Goal: Task Accomplishment & Management: Use online tool/utility

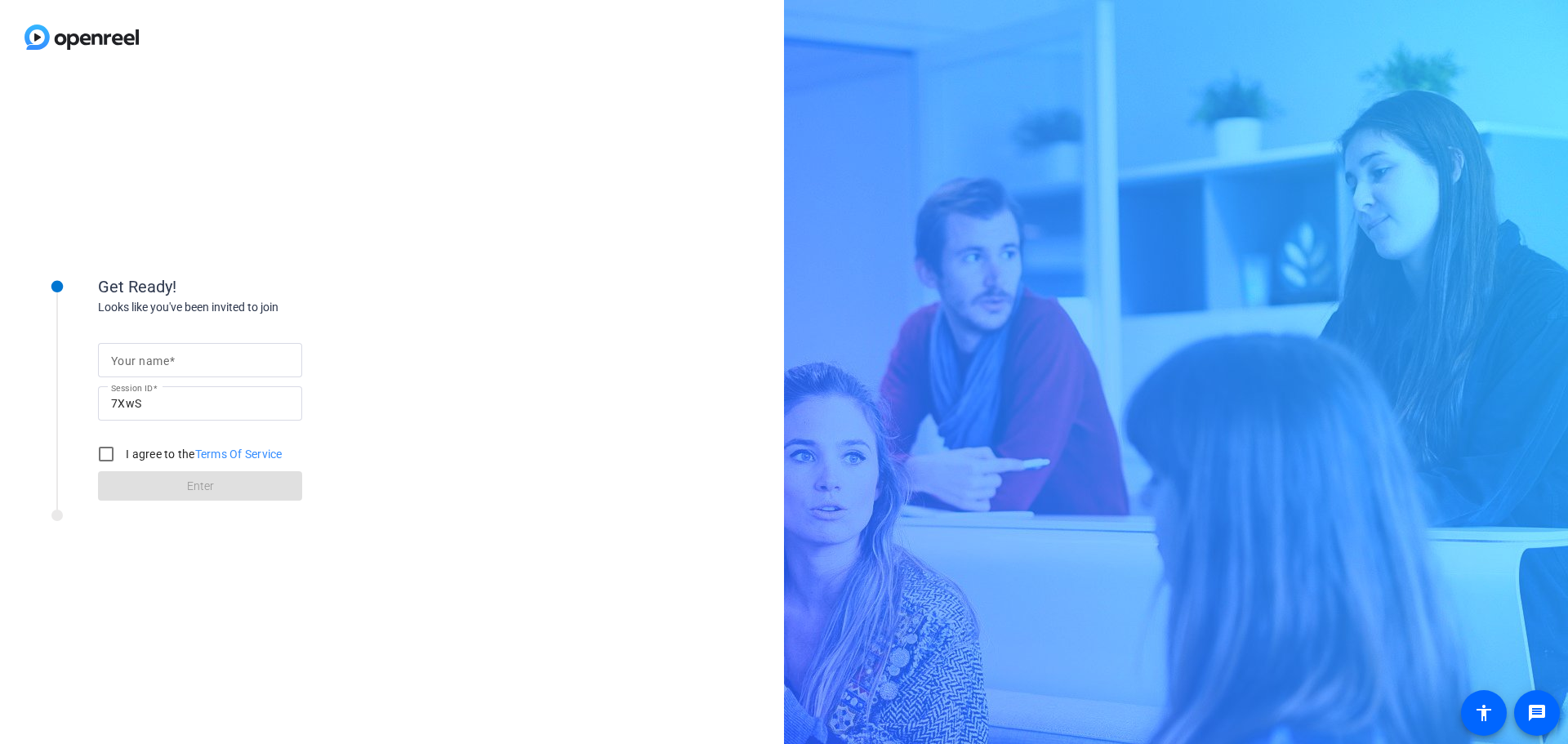
click at [171, 361] on span at bounding box center [171, 360] width 6 height 13
click at [171, 361] on input "Your name" at bounding box center [199, 360] width 178 height 19
type input "z"
type input "[PERSON_NAME]"
click at [112, 455] on input "I agree to the Terms Of Service" at bounding box center [105, 454] width 32 height 32
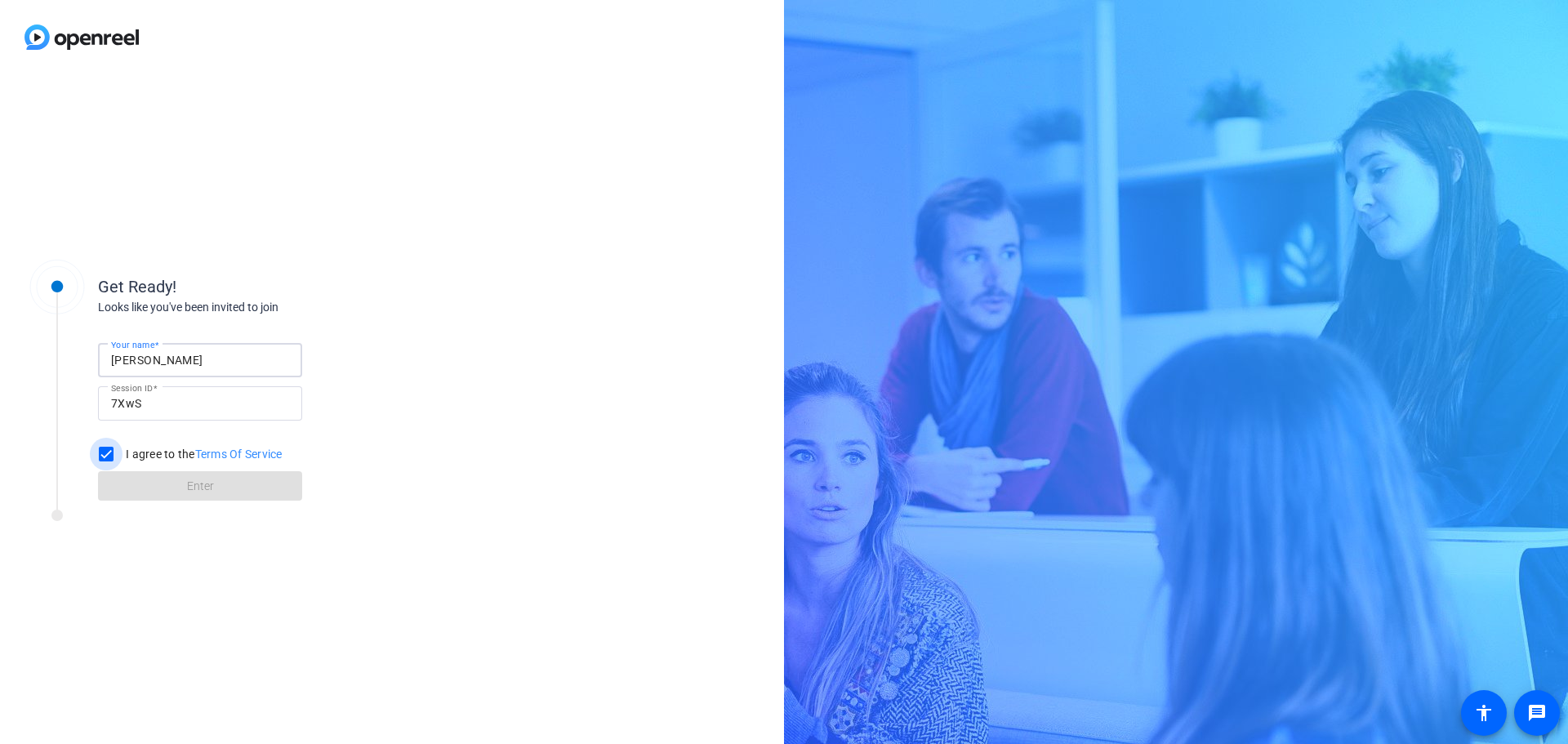
checkbox input "true"
click at [216, 485] on span at bounding box center [199, 486] width 204 height 40
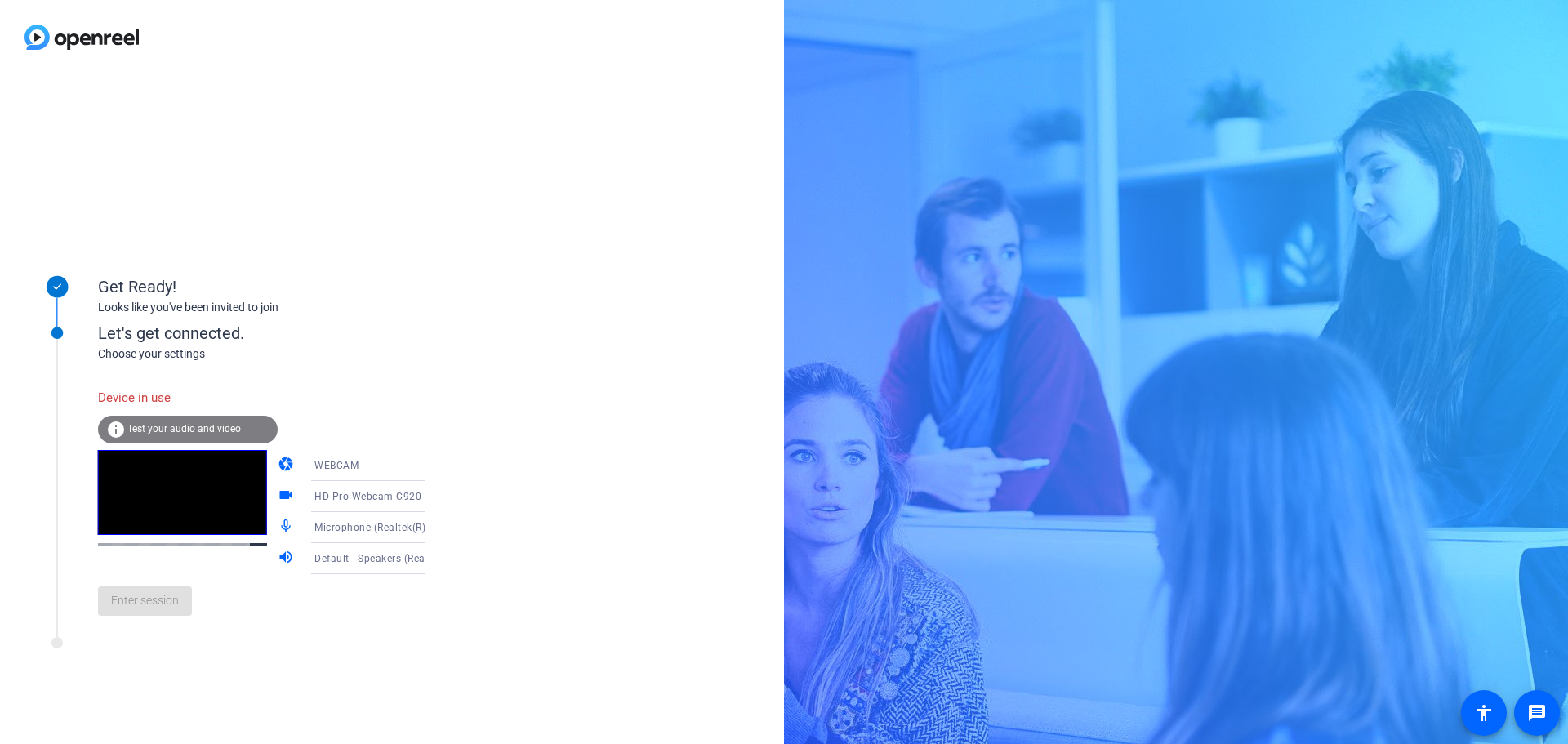
click at [135, 612] on div "Enter session" at bounding box center [277, 601] width 360 height 53
click at [297, 655] on div at bounding box center [220, 647] width 408 height 20
click at [139, 618] on div "Enter session" at bounding box center [277, 601] width 360 height 53
click at [123, 384] on div "Device in use" at bounding box center [187, 398] width 180 height 35
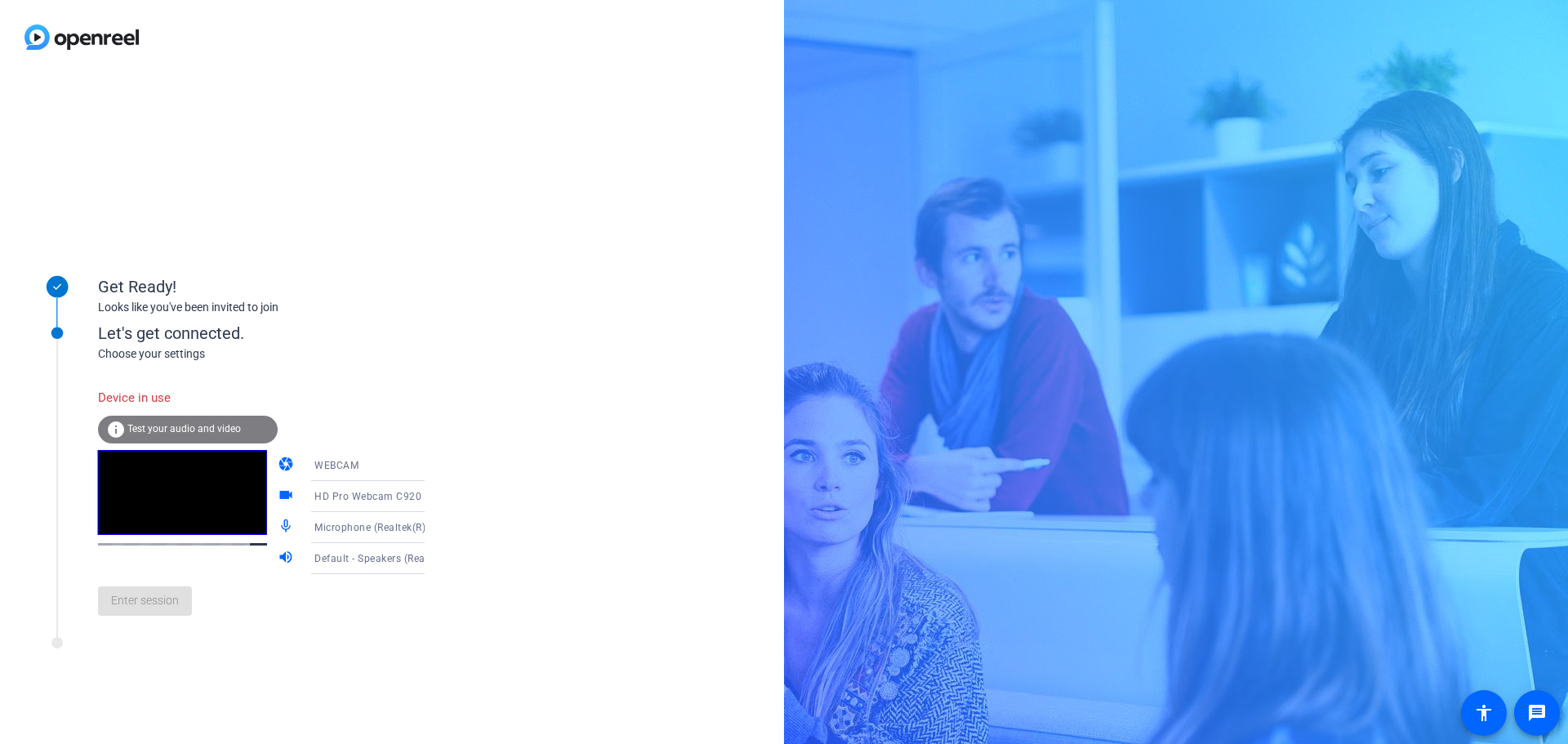
click at [113, 396] on div "Device in use" at bounding box center [187, 398] width 180 height 35
click at [113, 396] on div "Device in use" at bounding box center [187, 398] width 180 height 35
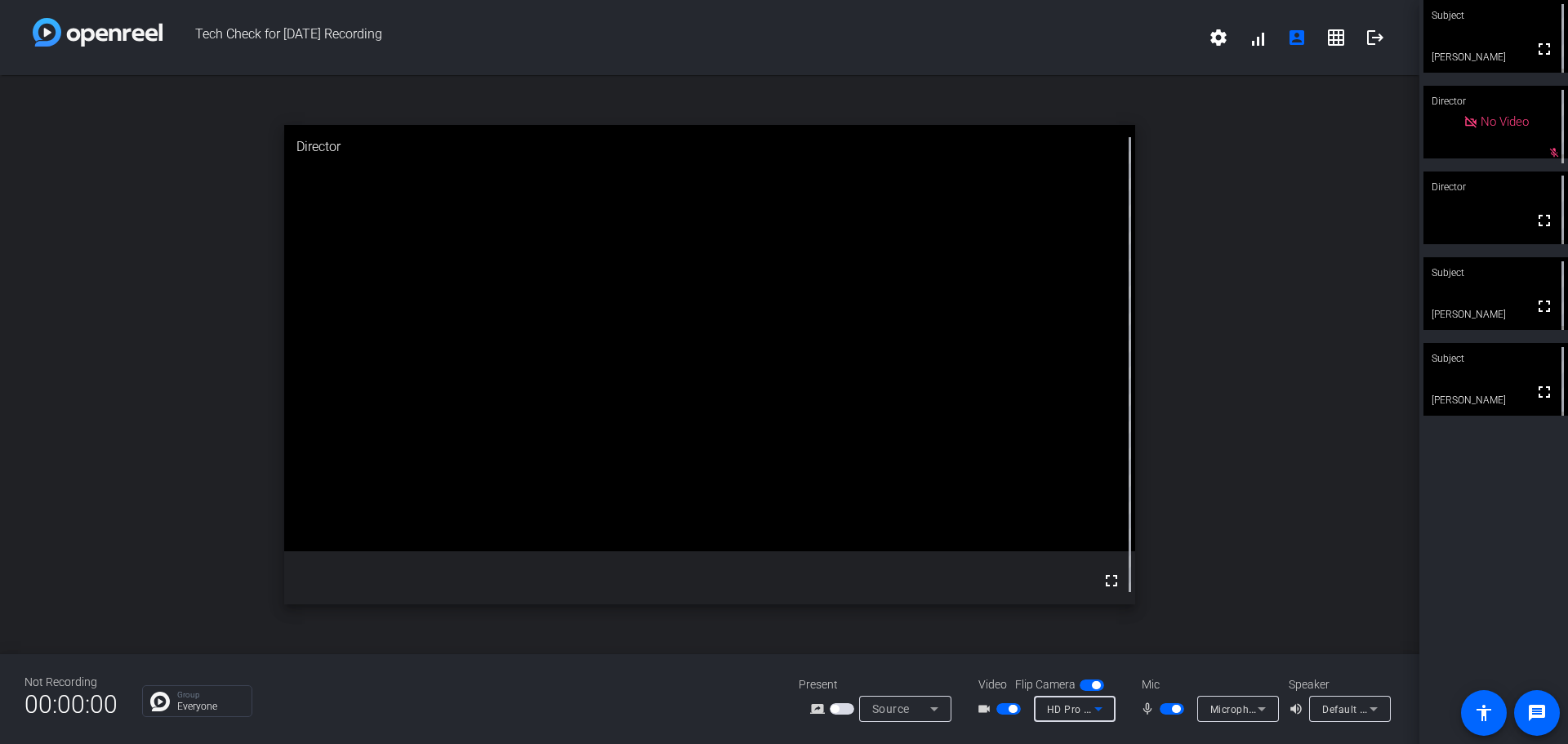
click at [1106, 713] on icon at bounding box center [1098, 708] width 19 height 19
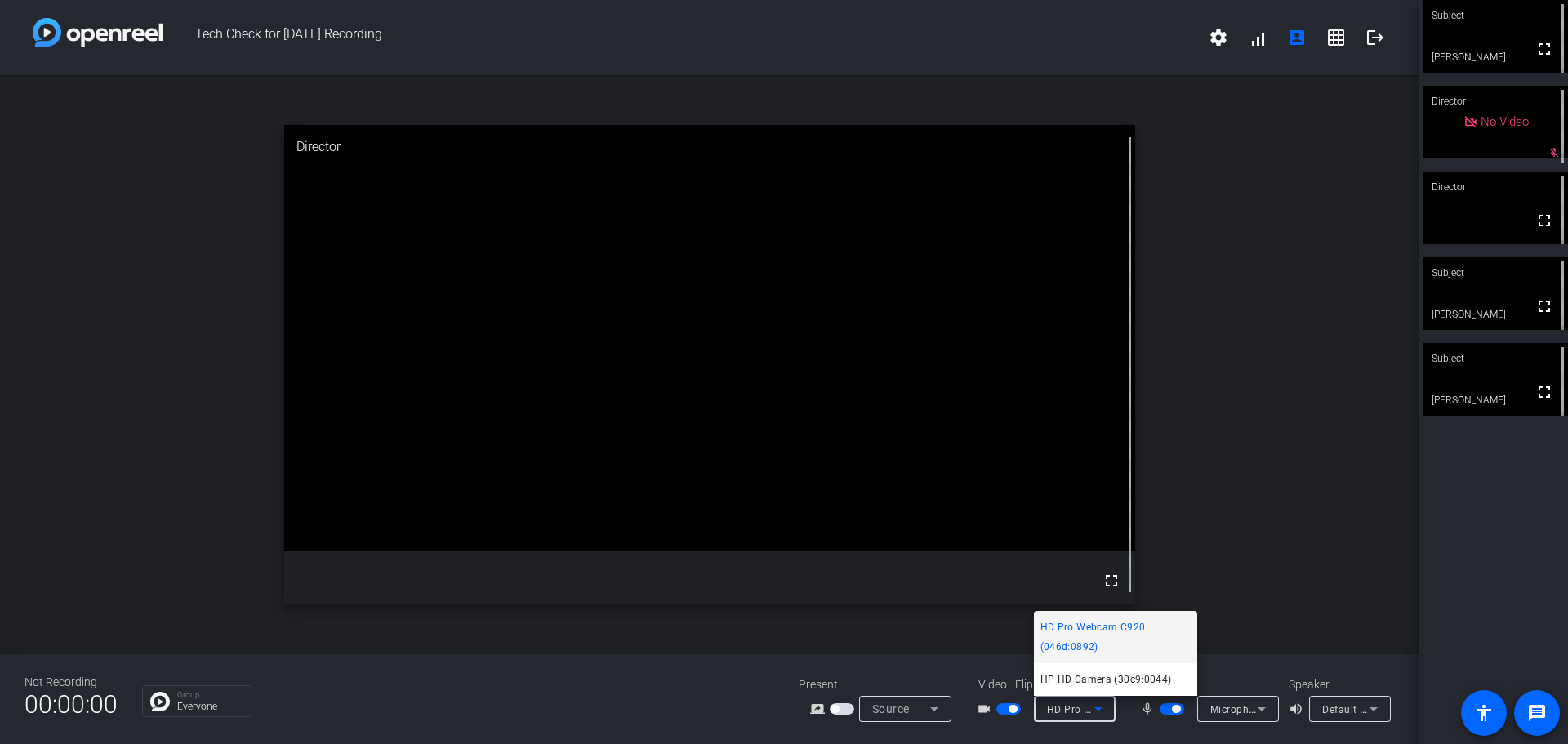
drag, startPoint x: 1474, startPoint y: 38, endPoint x: 1330, endPoint y: 453, distance: 439.3
click at [1330, 453] on div at bounding box center [784, 372] width 1568 height 744
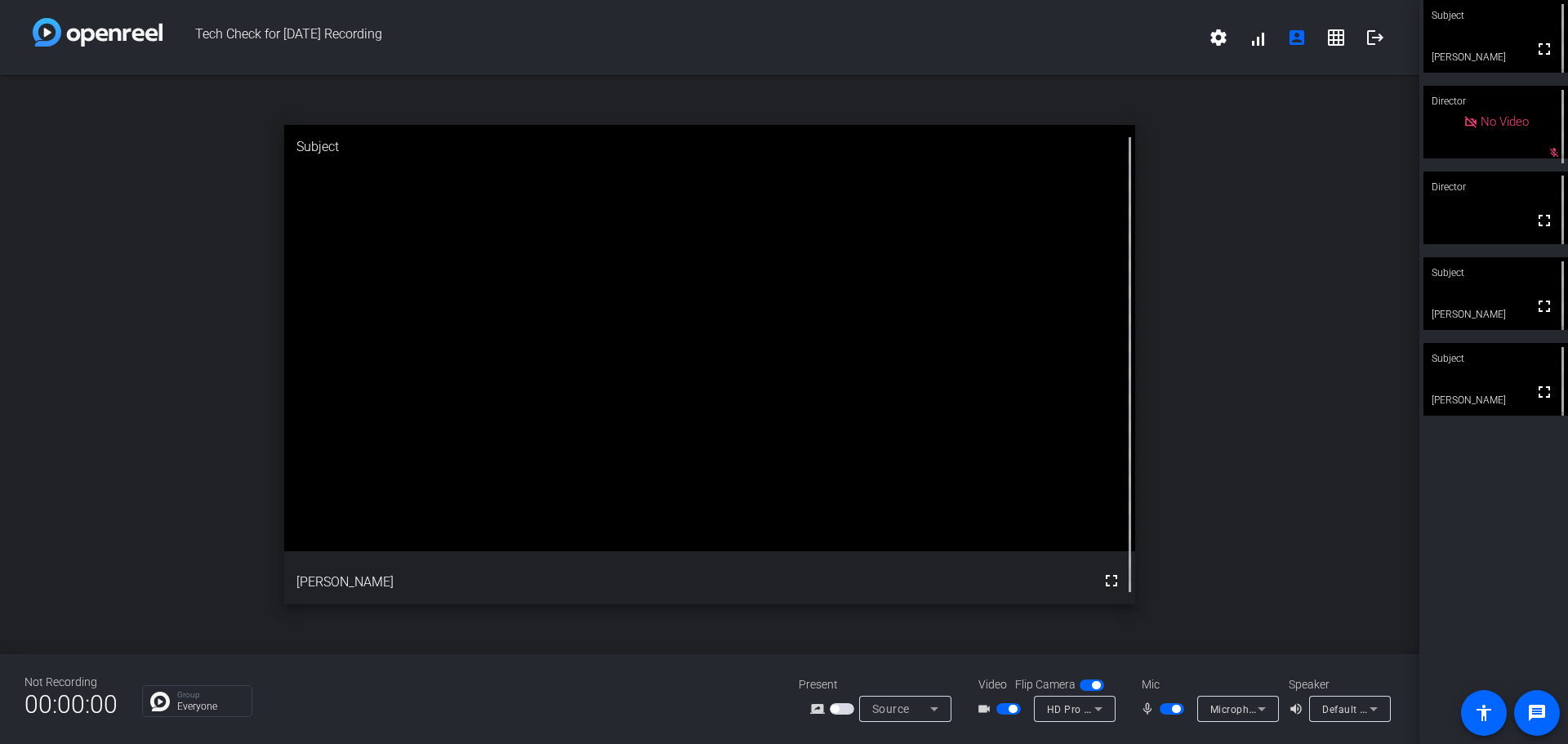
click at [1059, 705] on span "HD Pro Webcam C920 (046d:0892)" at bounding box center [1131, 709] width 169 height 13
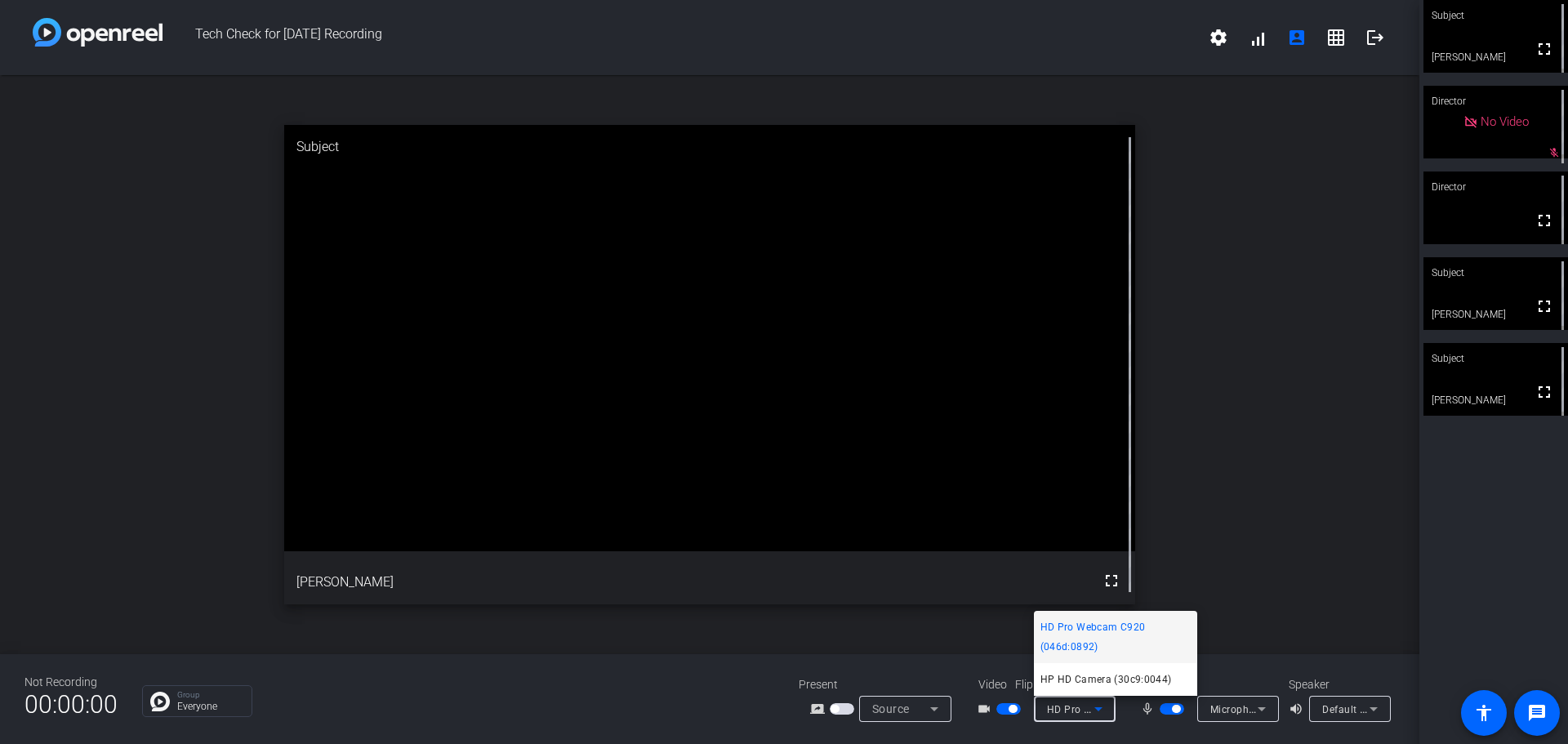
click at [1072, 705] on div at bounding box center [784, 372] width 1568 height 744
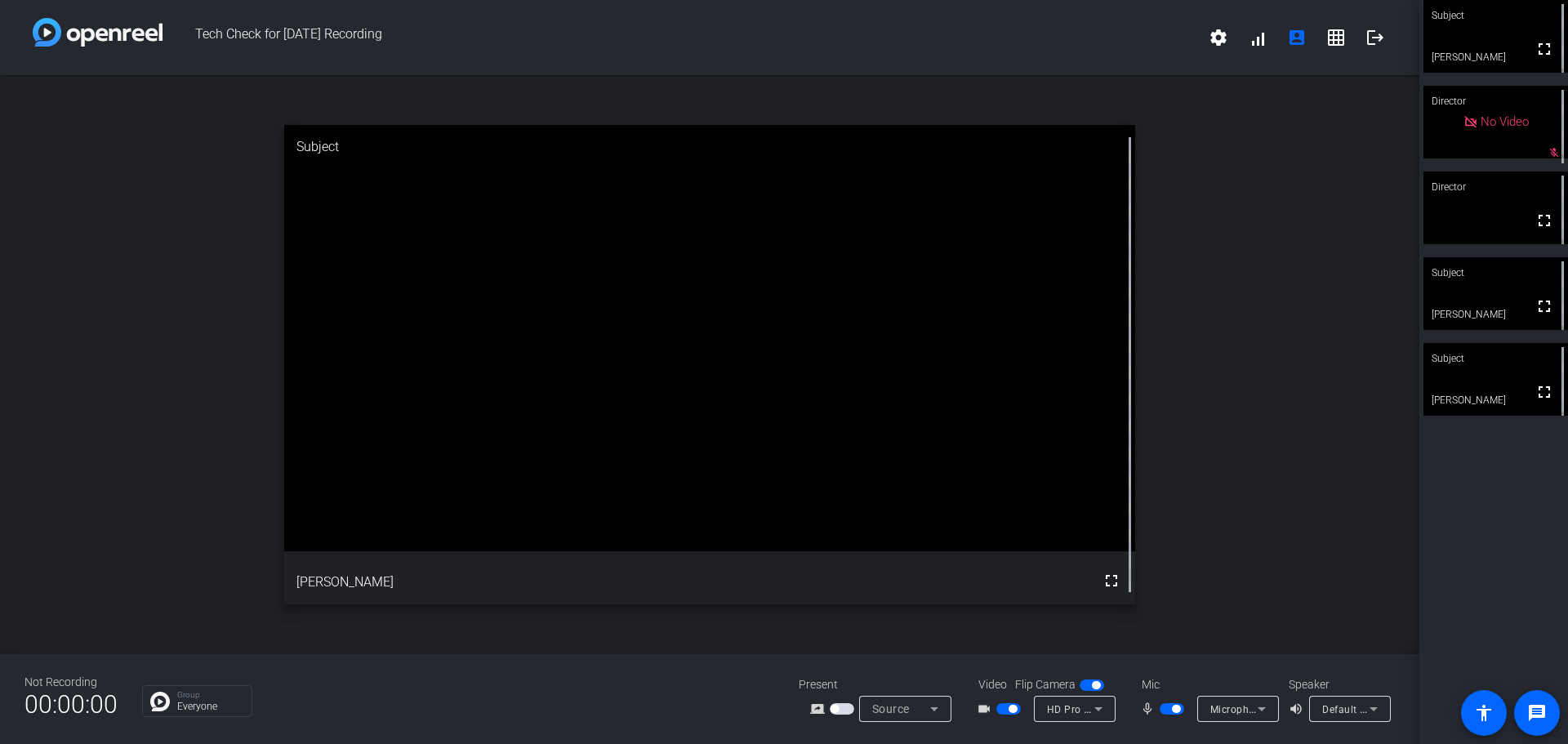
drag, startPoint x: 1500, startPoint y: 30, endPoint x: 1315, endPoint y: 470, distance: 477.3
click at [1315, 470] on div "open_in_new Subject fullscreen Scott Mertzlufft" at bounding box center [710, 365] width 1420 height 579
click at [1453, 56] on video at bounding box center [1495, 36] width 145 height 73
click at [1479, 73] on video at bounding box center [1495, 37] width 143 height 72
click at [1489, 89] on div "Director" at bounding box center [1495, 101] width 145 height 31
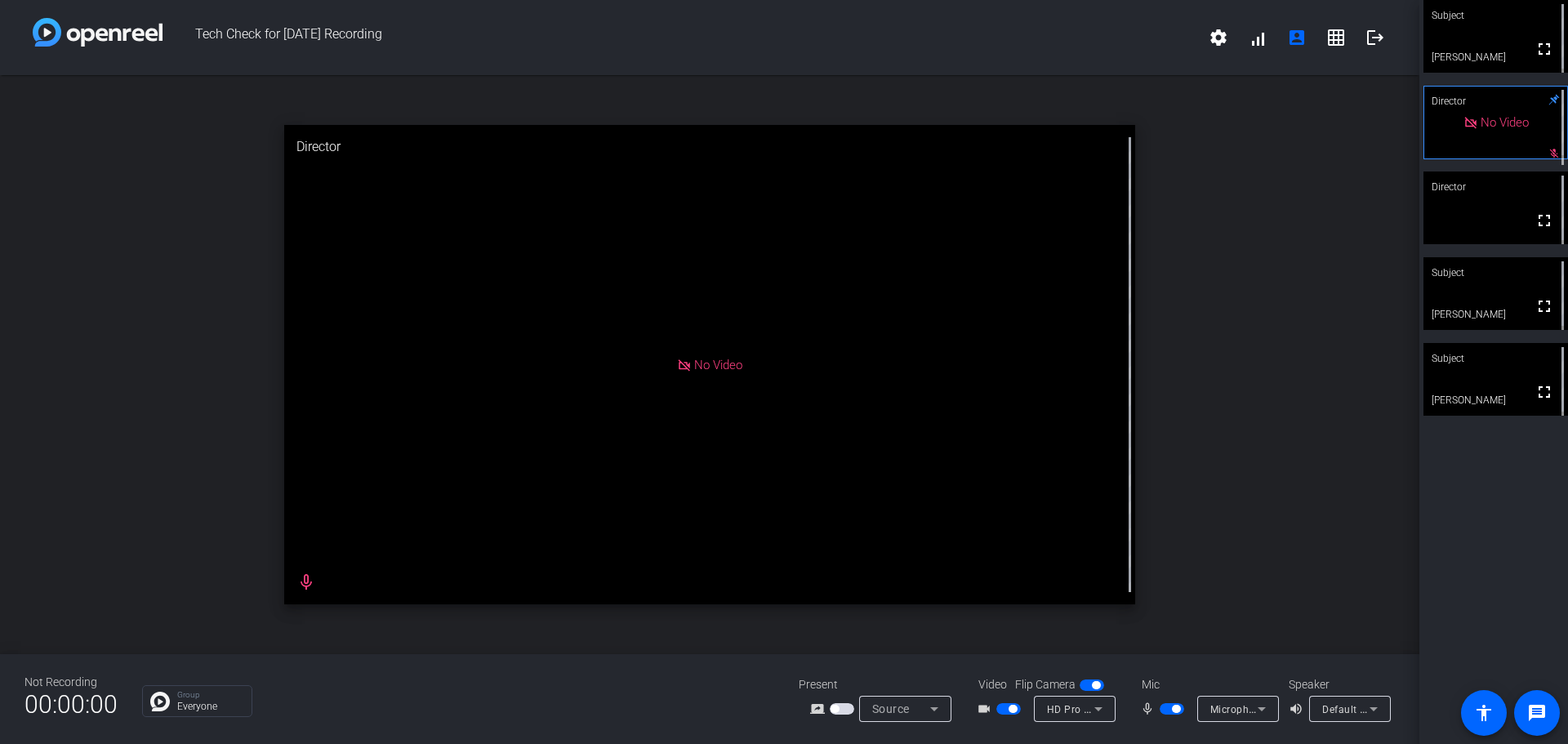
click at [1485, 64] on video at bounding box center [1495, 36] width 145 height 73
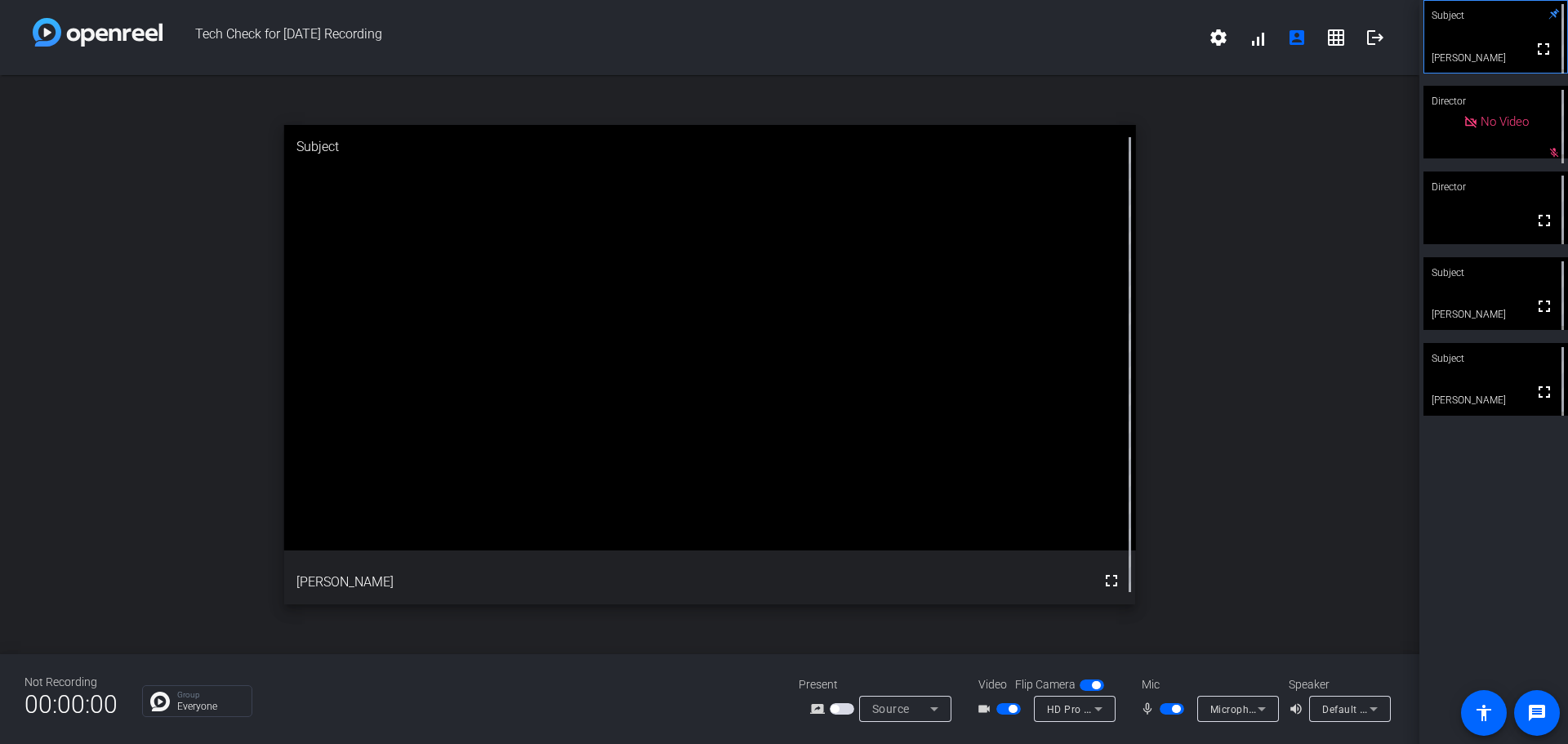
click at [1468, 35] on video at bounding box center [1495, 37] width 143 height 72
click at [1218, 33] on mat-icon "settings" at bounding box center [1218, 37] width 19 height 19
click at [1256, 41] on div at bounding box center [784, 372] width 1568 height 744
click at [1303, 151] on div "open_in_new Subject fullscreen Steve Torreblanca" at bounding box center [710, 365] width 1420 height 579
click at [1364, 121] on div "open_in_new Subject fullscreen Steve Torreblanca" at bounding box center [710, 365] width 1420 height 579
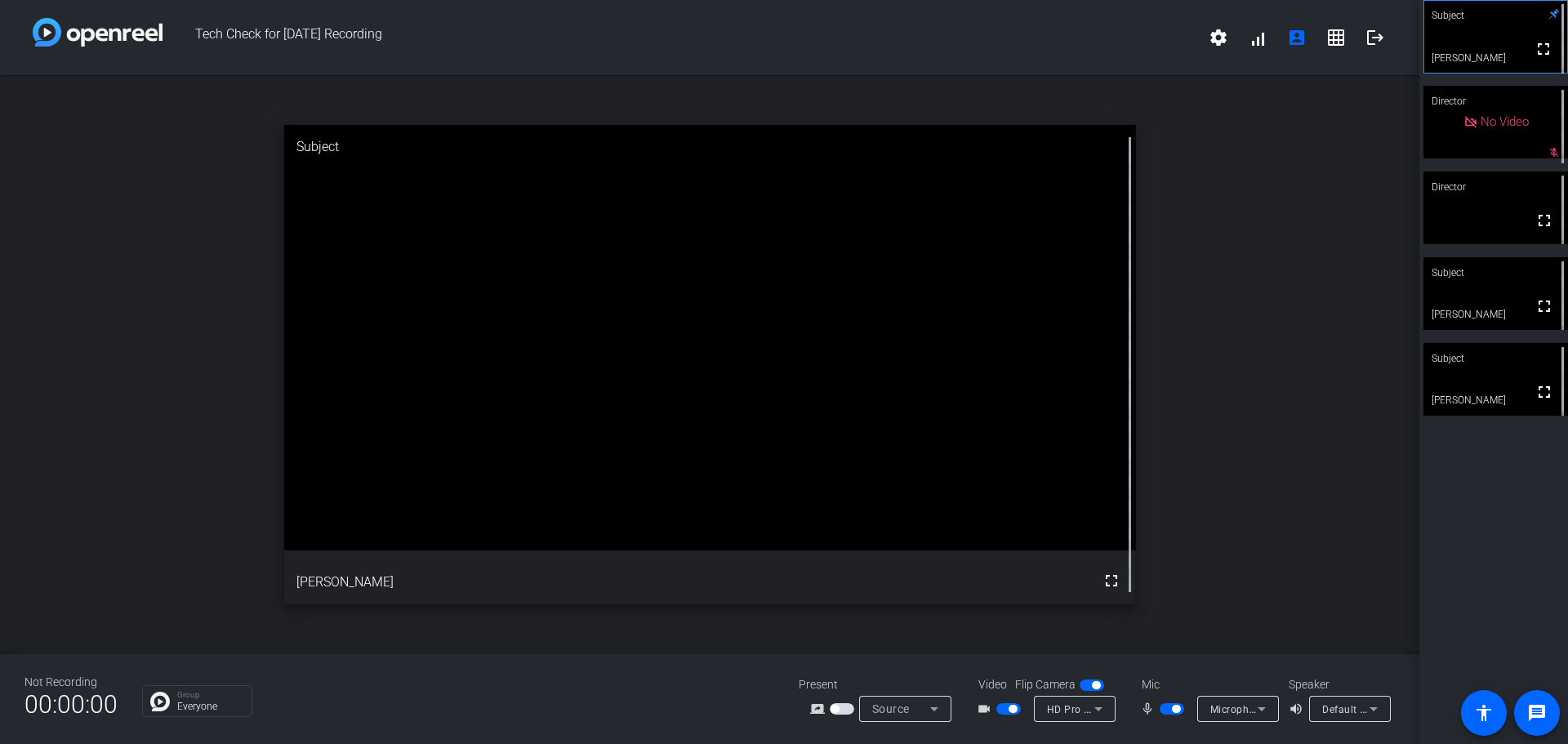
click at [1459, 38] on video at bounding box center [1495, 37] width 143 height 72
click at [1488, 61] on video at bounding box center [1495, 37] width 143 height 72
drag, startPoint x: 154, startPoint y: 139, endPoint x: 1354, endPoint y: 274, distance: 1207.6
click at [1354, 274] on div "open_in_new Subject fullscreen Scott Mertzlufft" at bounding box center [710, 365] width 1420 height 579
drag, startPoint x: 1537, startPoint y: 54, endPoint x: 1537, endPoint y: 154, distance: 100.0
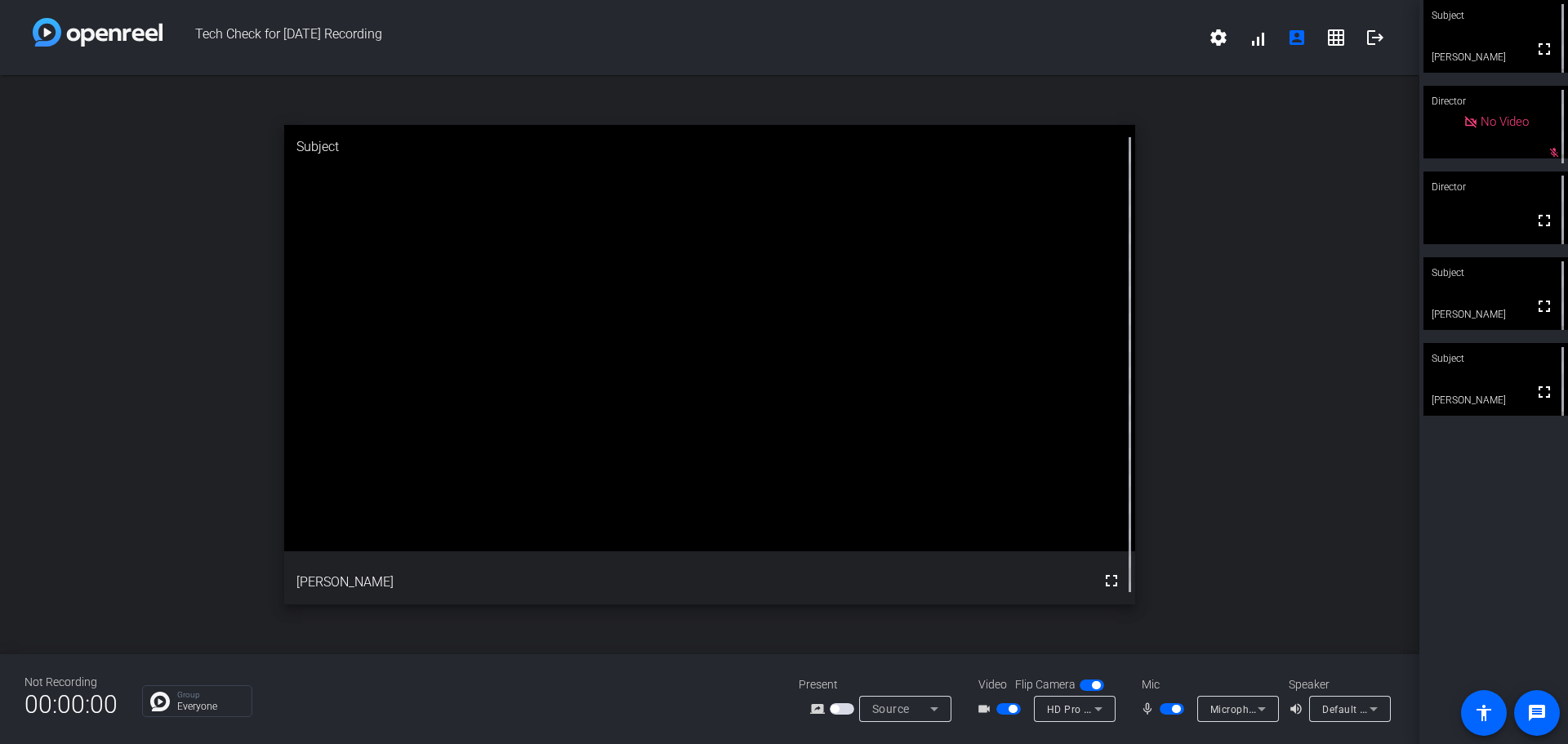
click at [1537, 54] on mat-icon "fullscreen" at bounding box center [1544, 49] width 19 height 19
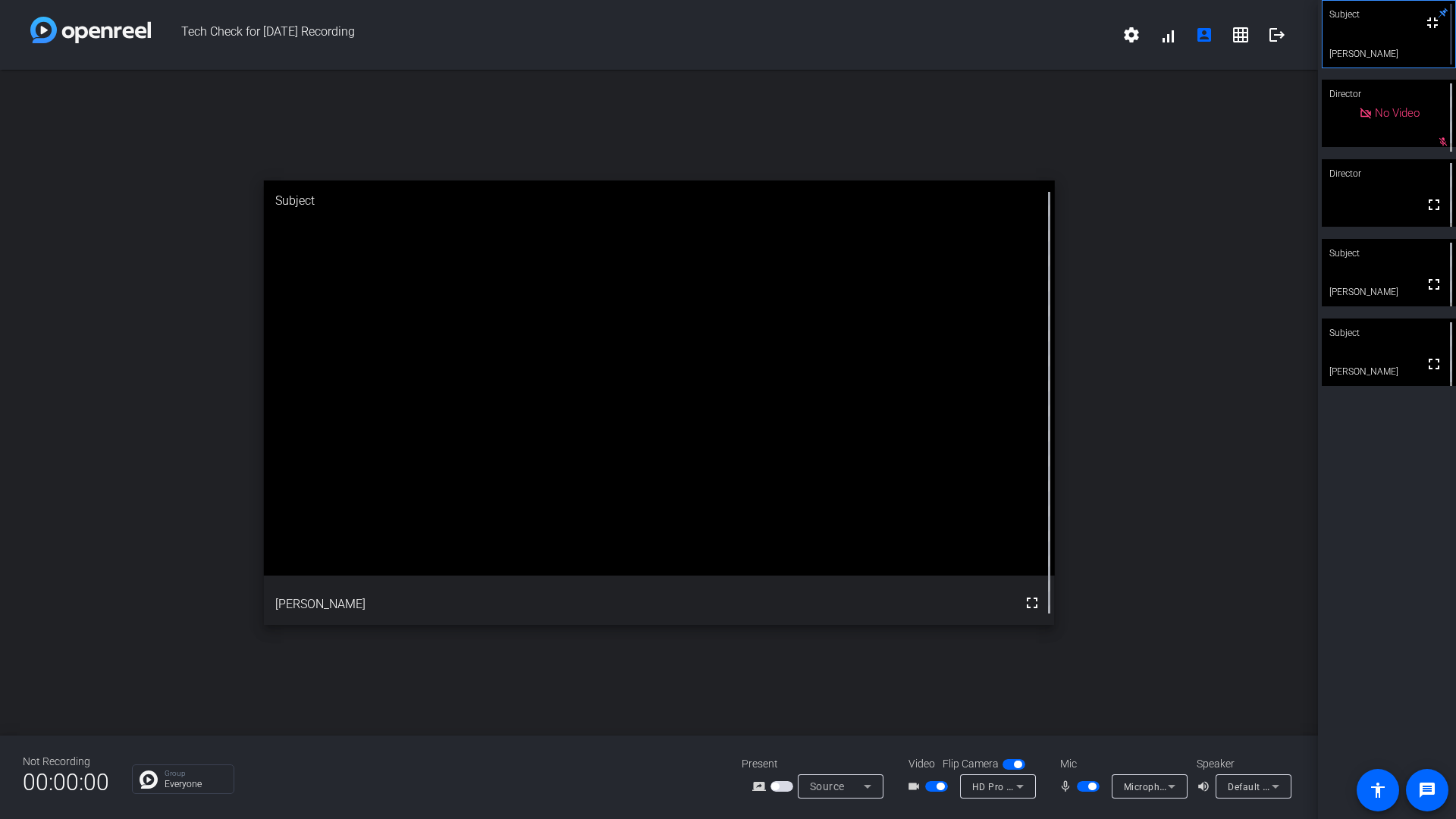
click at [1427, 68] on video at bounding box center [1388, 34] width 133 height 67
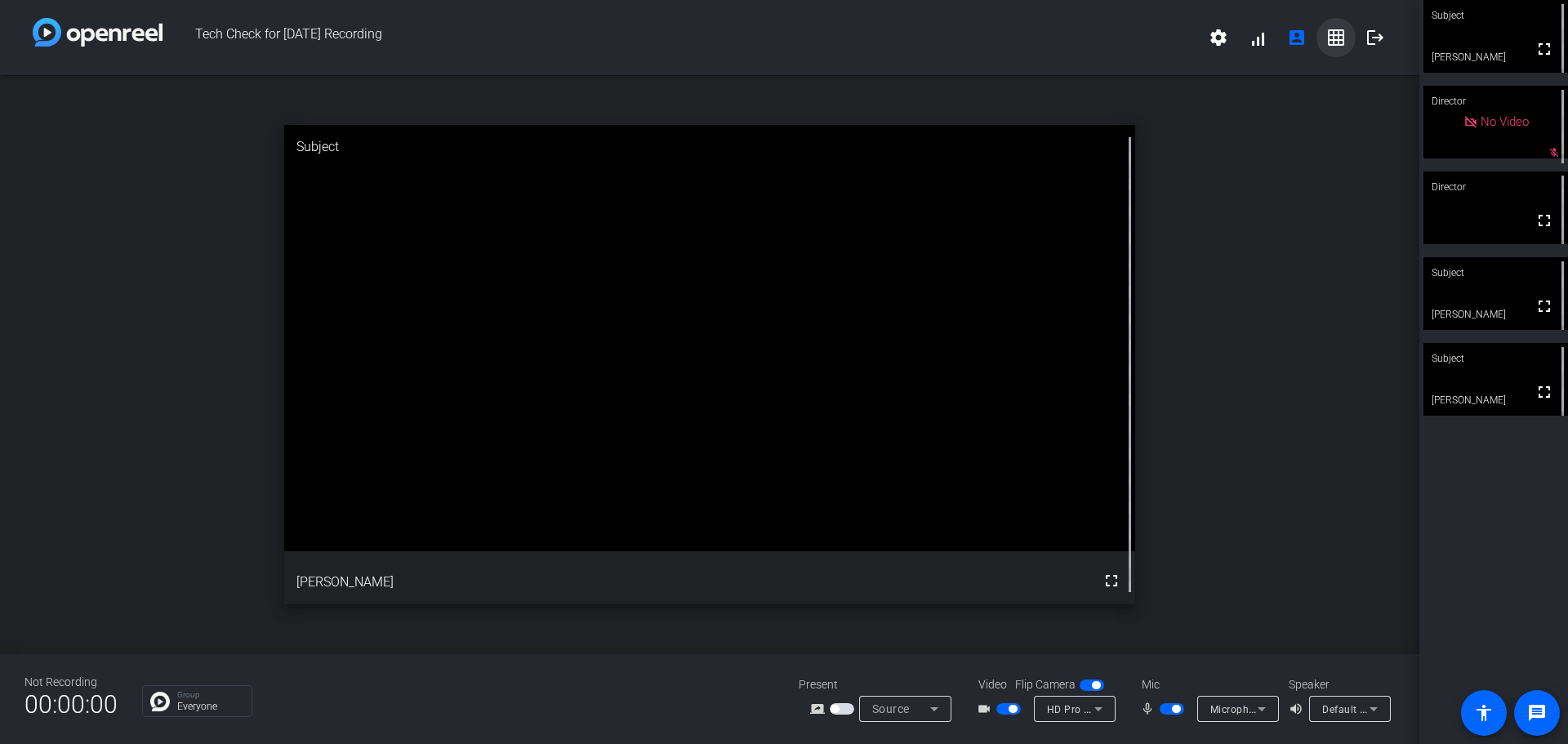
click at [1330, 44] on mat-icon "grid_on" at bounding box center [1336, 37] width 19 height 19
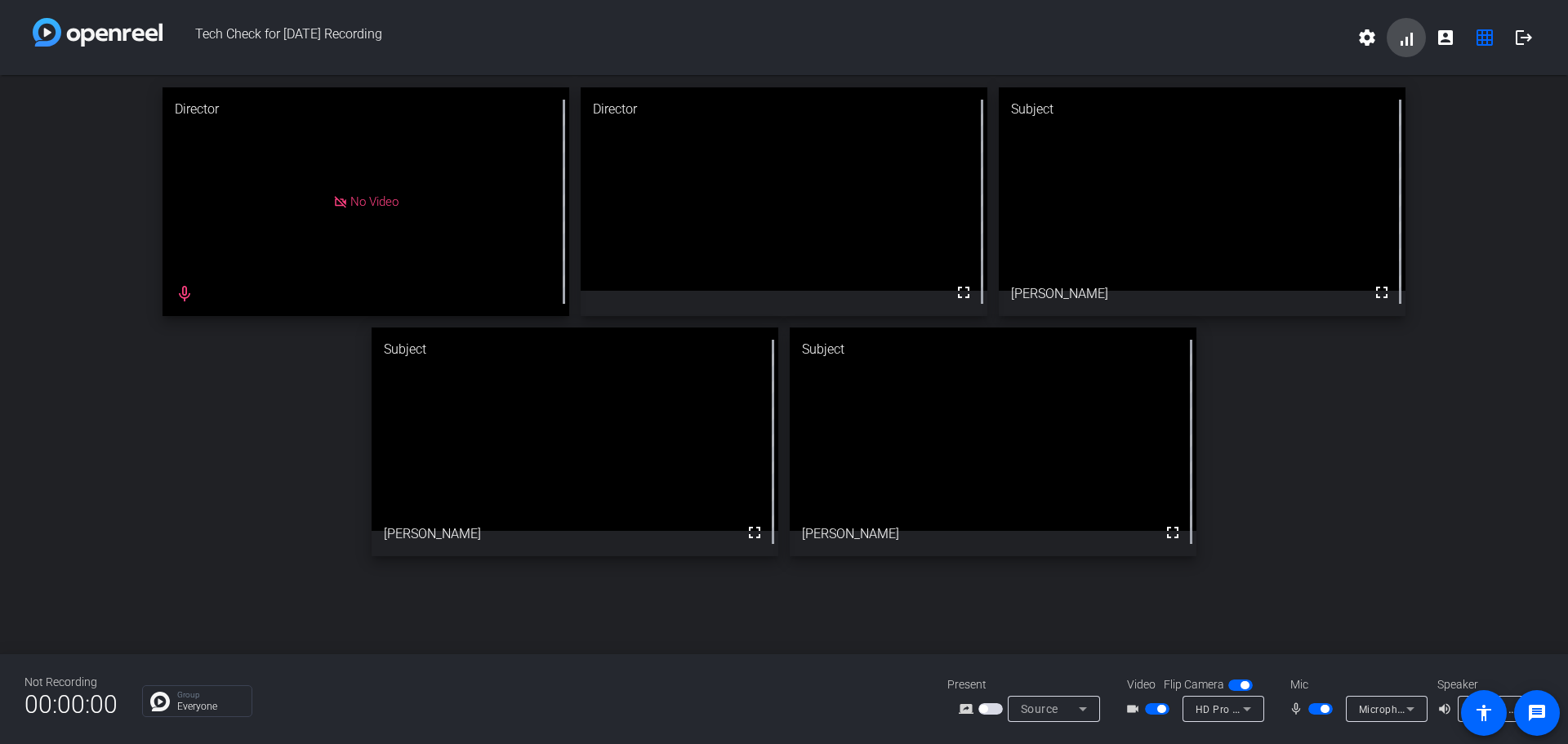
click at [1407, 38] on span at bounding box center [1406, 37] width 40 height 40
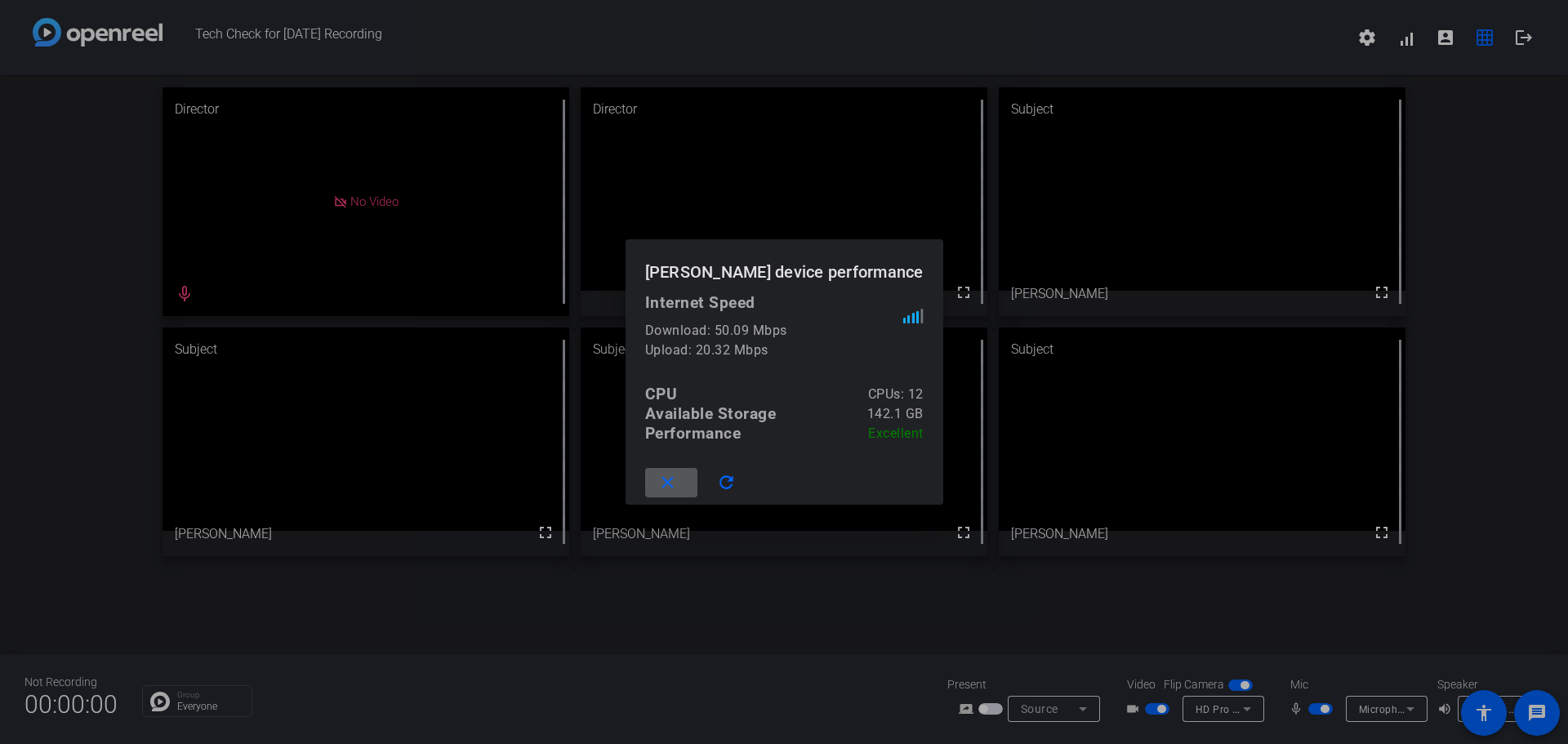
click at [658, 482] on mat-icon "close" at bounding box center [667, 483] width 20 height 20
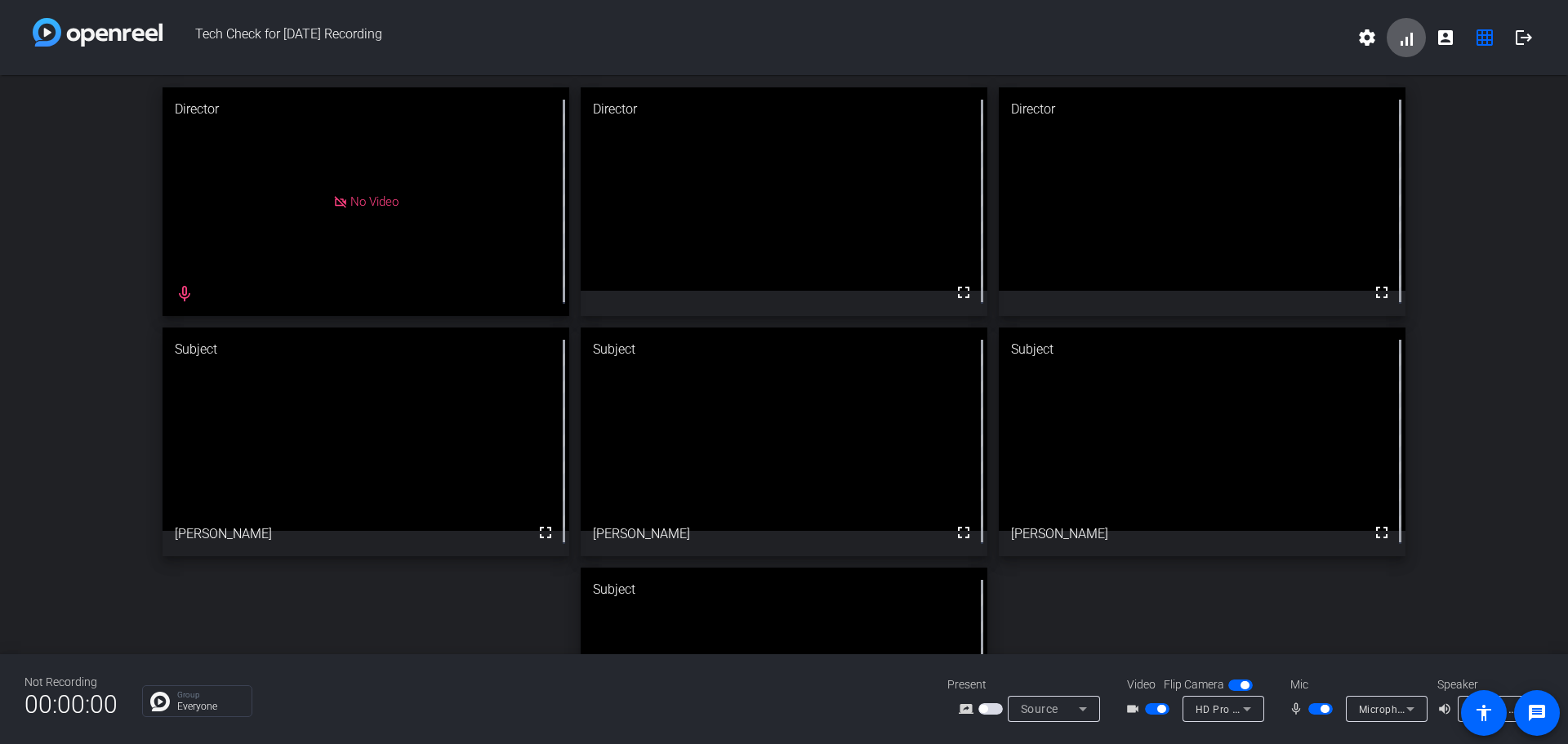
scroll to position [150, 0]
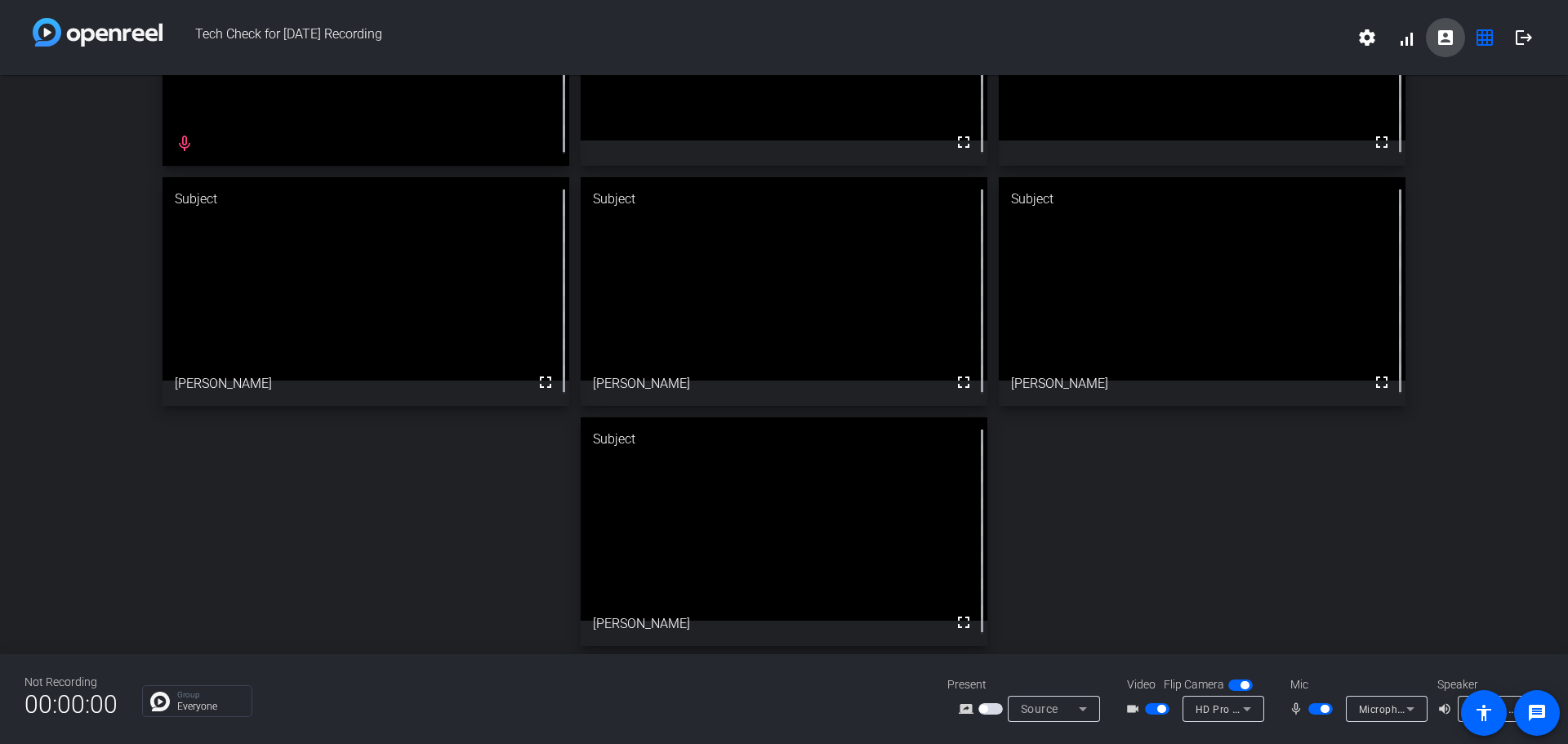
click at [1446, 34] on mat-icon "account_box" at bounding box center [1444, 37] width 19 height 19
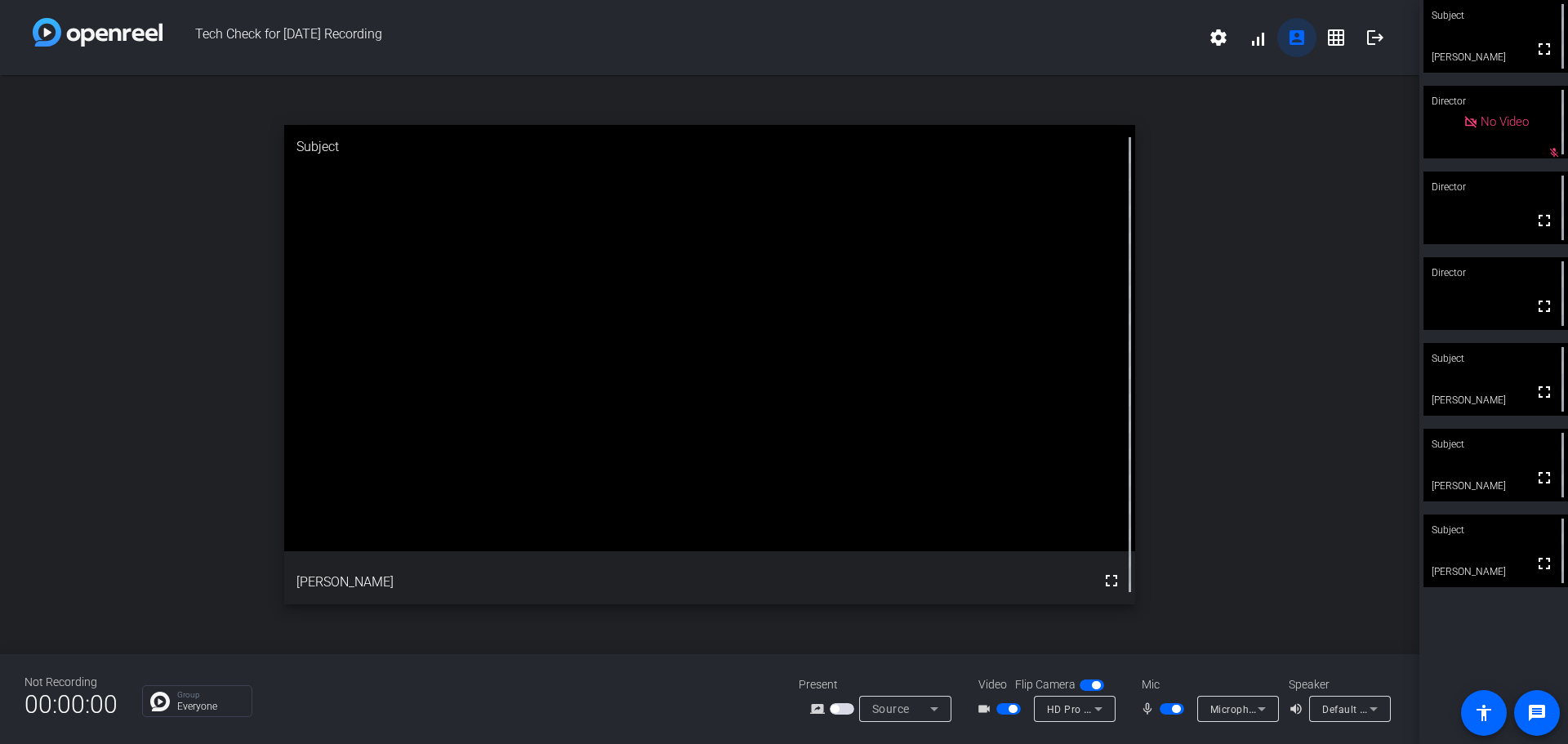
scroll to position [0, 0]
click at [1336, 36] on mat-icon "grid_on" at bounding box center [1336, 37] width 19 height 19
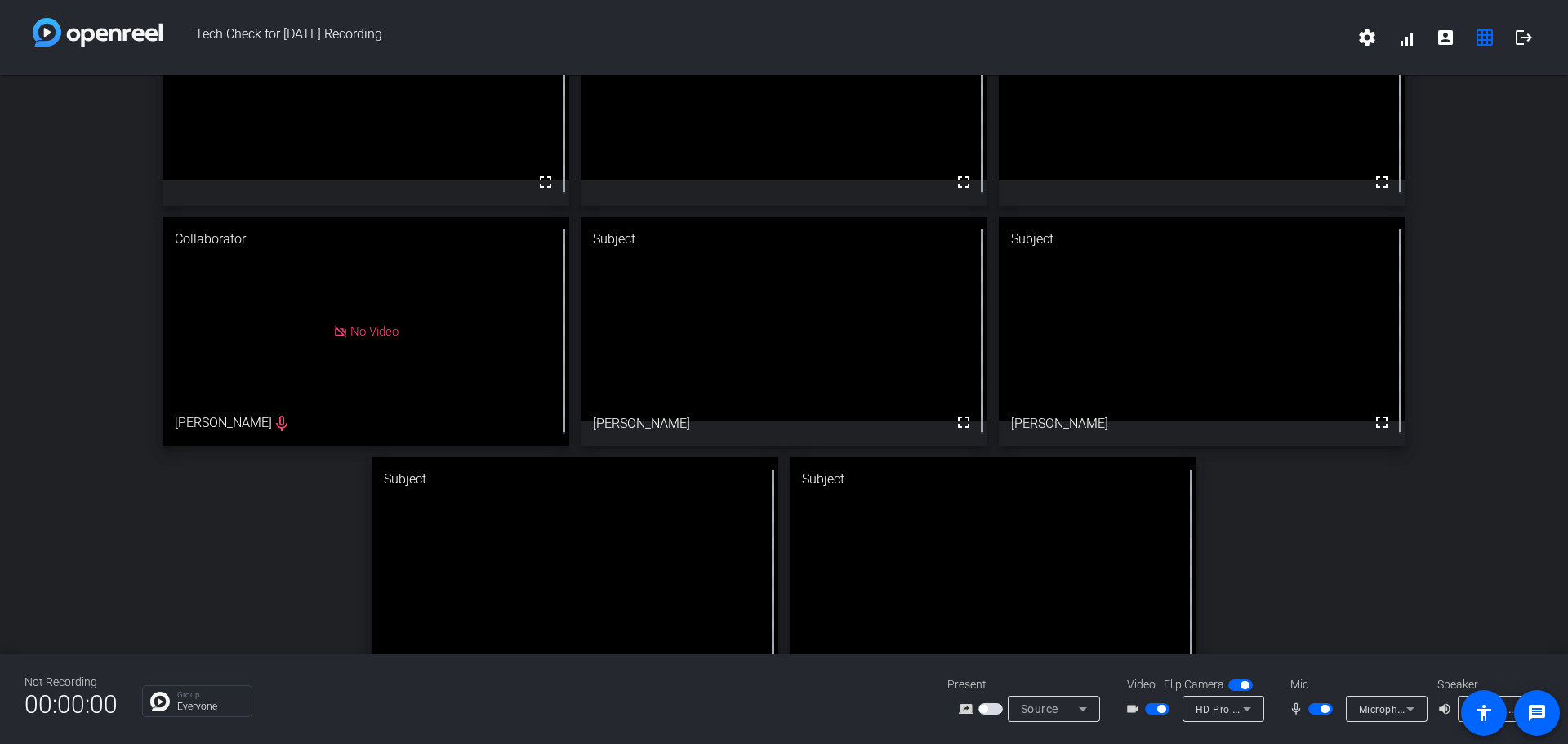
scroll to position [150, 0]
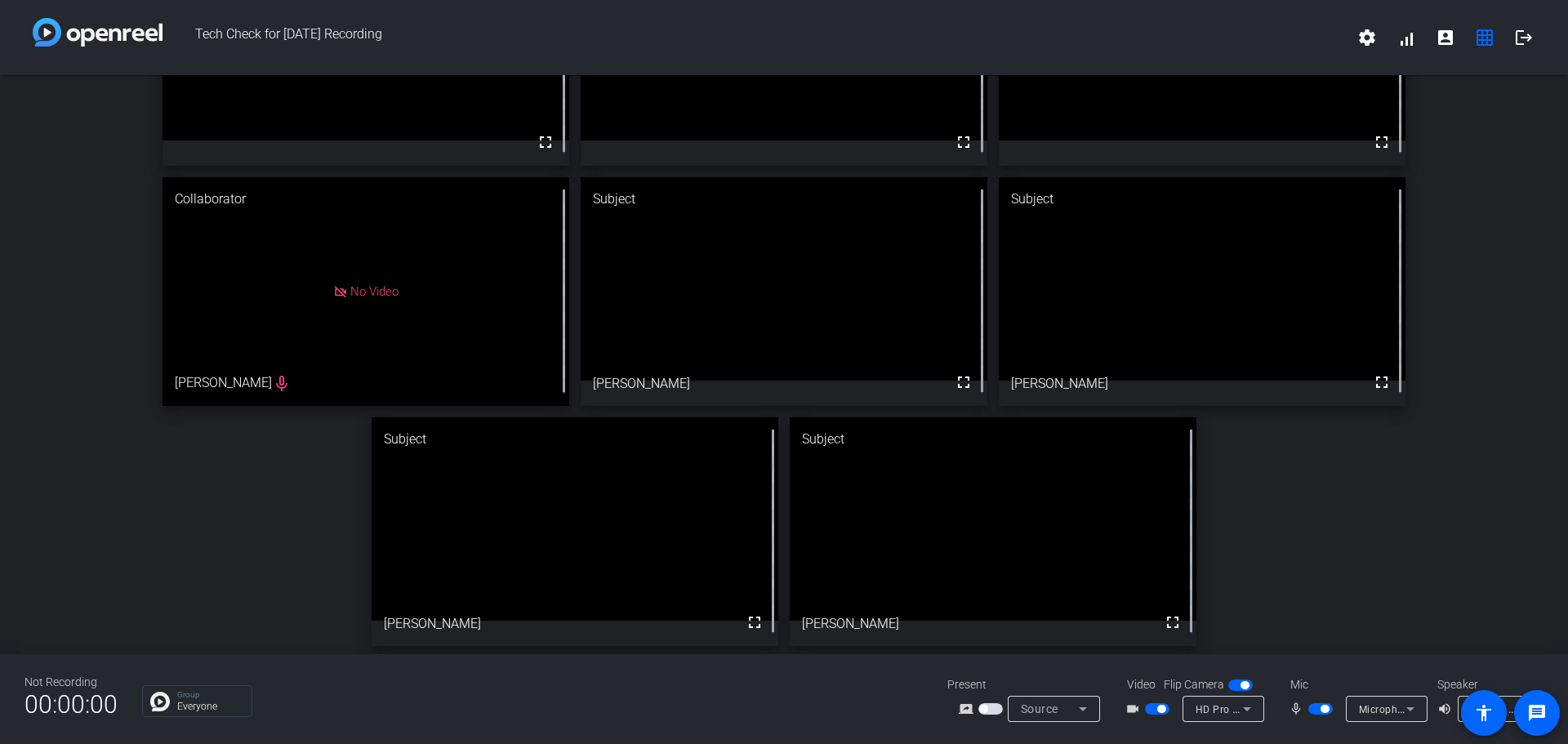
click at [1159, 712] on span "button" at bounding box center [1161, 709] width 8 height 8
click at [1159, 707] on span "button" at bounding box center [1157, 709] width 25 height 11
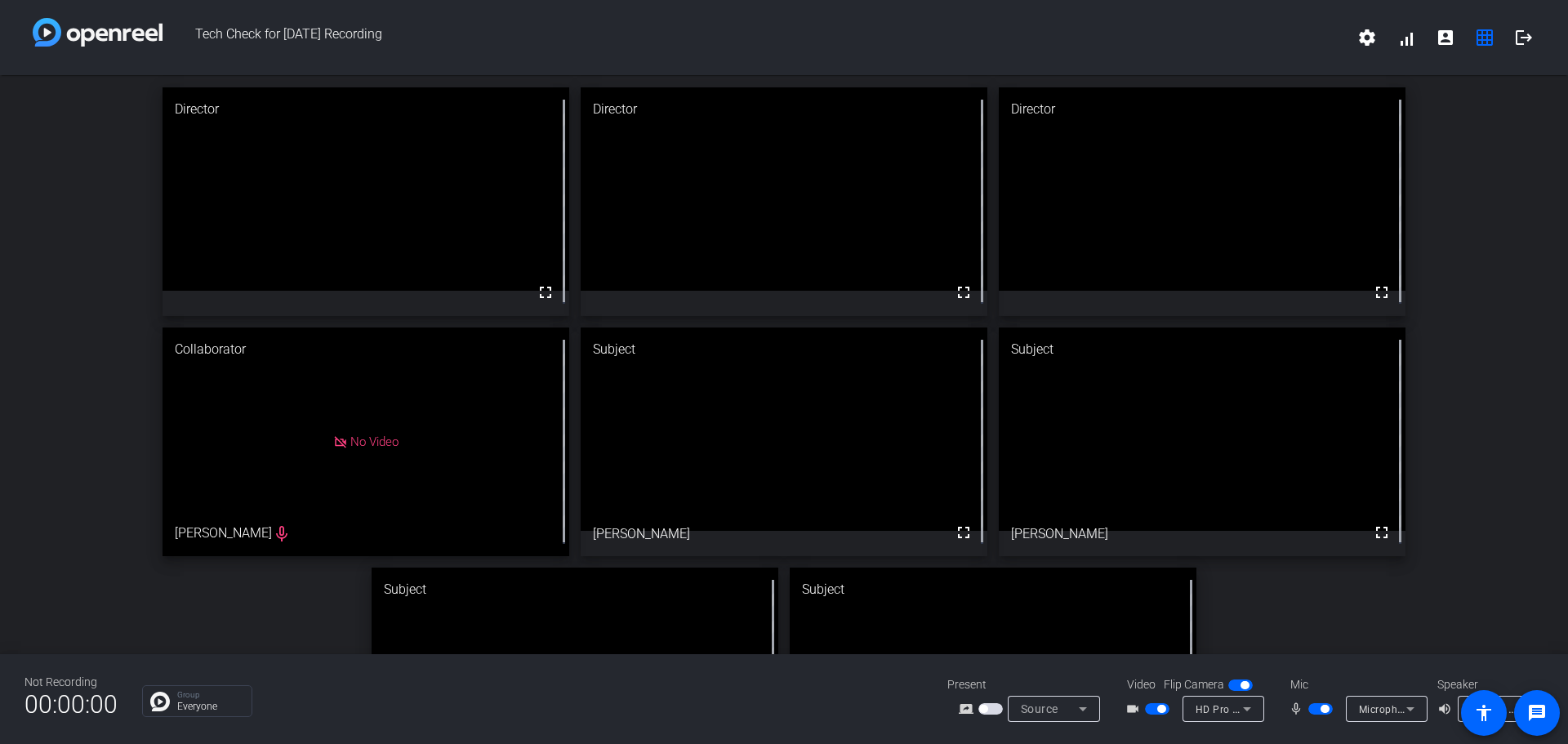
drag, startPoint x: 1464, startPoint y: 298, endPoint x: 1477, endPoint y: 301, distance: 13.3
click at [1464, 298] on div "Director fullscreen Director fullscreen Director fullscreen Collaborator No Vid…" at bounding box center [784, 443] width 1568 height 734
